Goal: Task Accomplishment & Management: Manage account settings

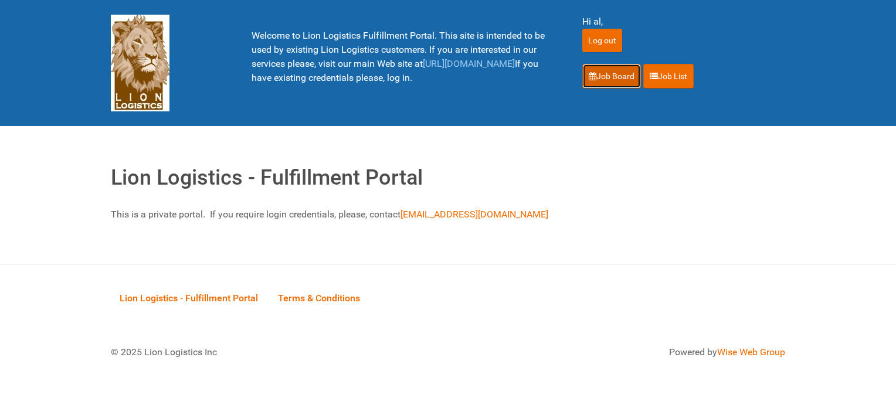
click at [621, 73] on link "Job Board" at bounding box center [612, 76] width 59 height 25
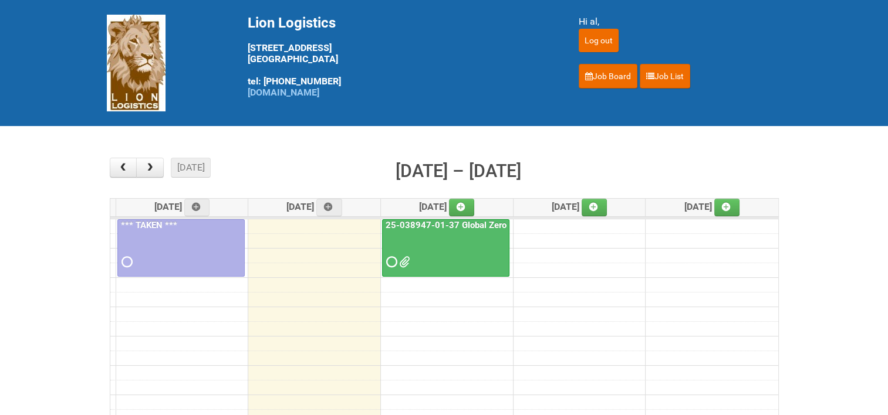
click at [426, 222] on link "25-038947-01-37 Global Zero Sugar Tea Test" at bounding box center [476, 225] width 187 height 11
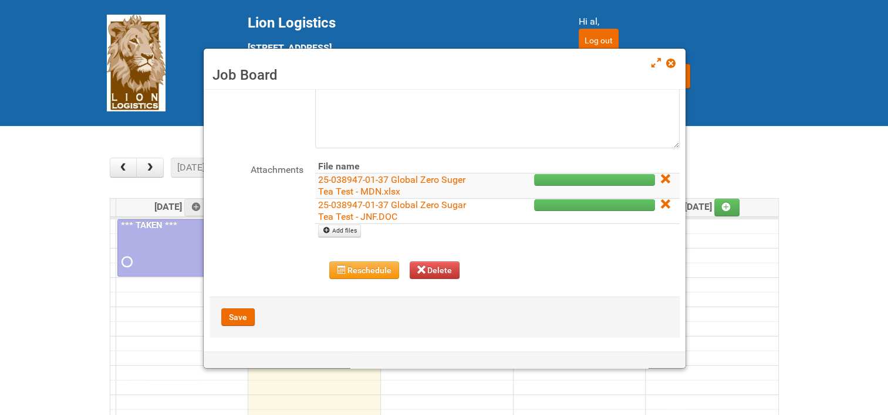
scroll to position [93, 0]
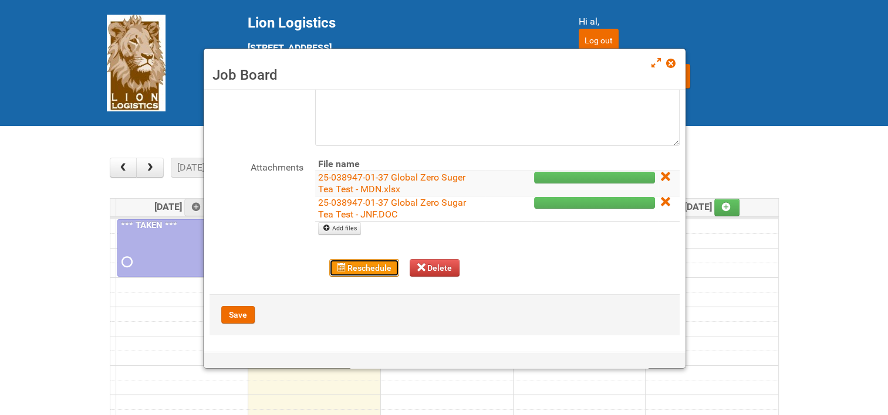
click at [385, 268] on button "Reschedule" at bounding box center [364, 268] width 70 height 18
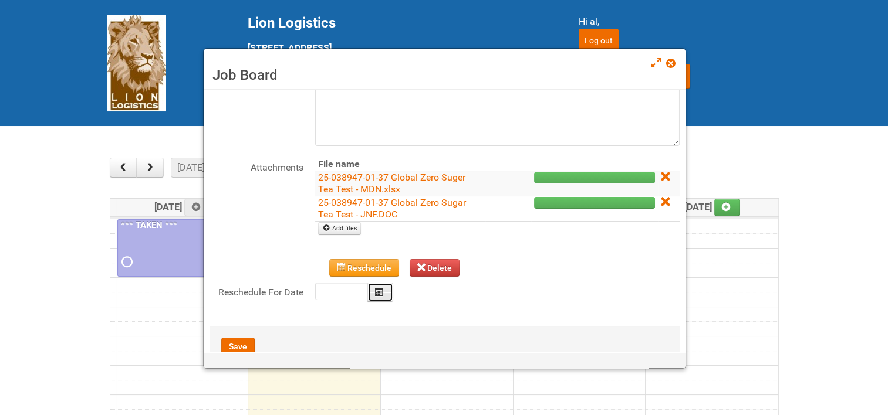
click at [377, 289] on icon "Calendar" at bounding box center [379, 292] width 8 height 8
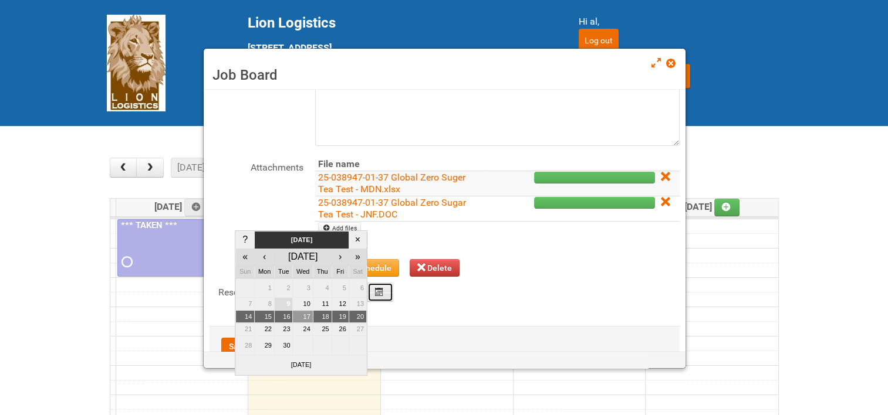
click at [299, 316] on td "17" at bounding box center [303, 316] width 20 height 13
type input "2025-09-17"
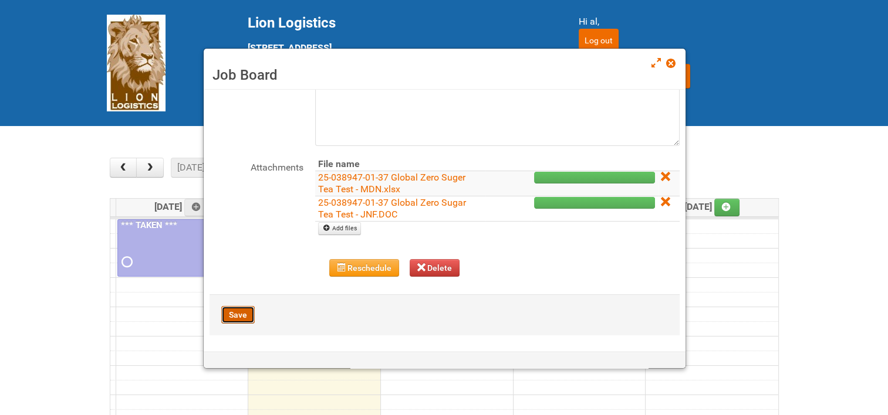
click at [237, 312] on button "Save" at bounding box center [237, 315] width 33 height 18
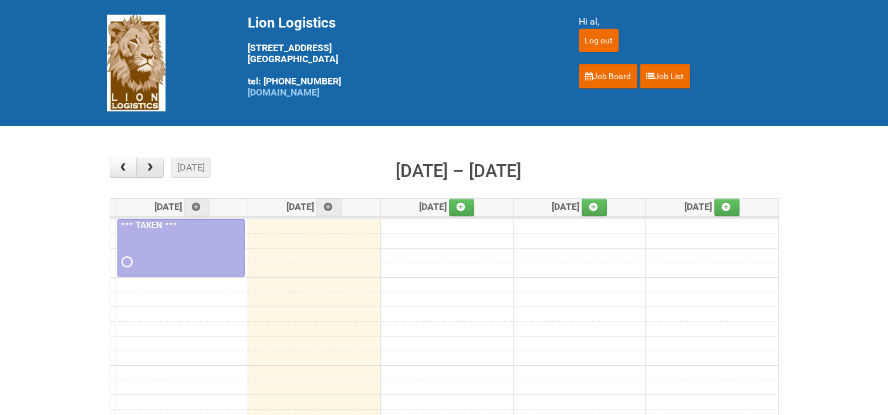
click at [154, 170] on span "button" at bounding box center [149, 167] width 11 height 9
